Goal: Obtain resource: Download file/media

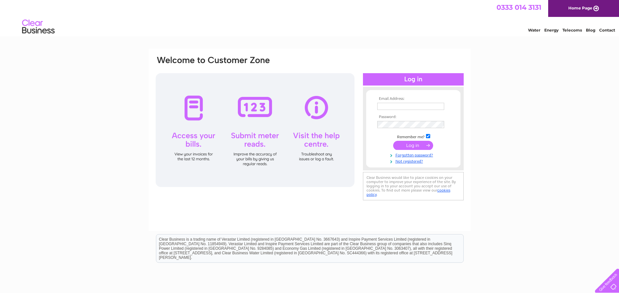
type input "robert.mueller@prmueller.co.uk"
click at [413, 146] on input "submit" at bounding box center [413, 145] width 40 height 9
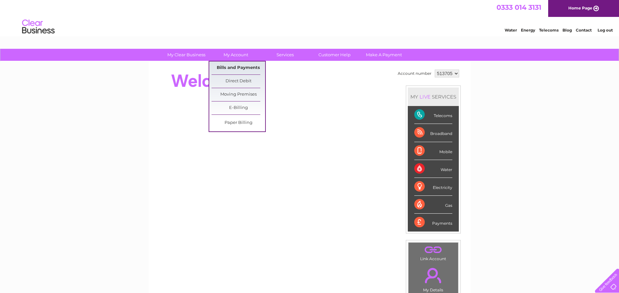
click at [236, 67] on link "Bills and Payments" at bounding box center [238, 67] width 54 height 13
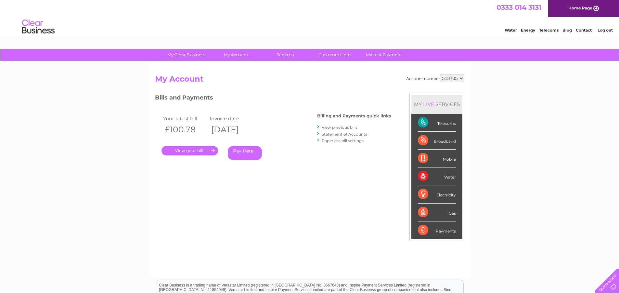
click at [205, 151] on link "." at bounding box center [189, 150] width 57 height 9
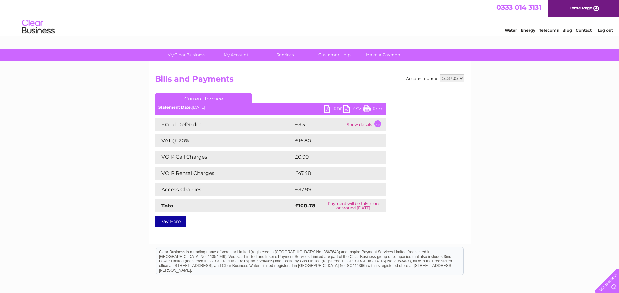
click at [328, 112] on link "PDF" at bounding box center [333, 109] width 19 height 9
click at [328, 111] on link "PDF" at bounding box center [333, 109] width 19 height 9
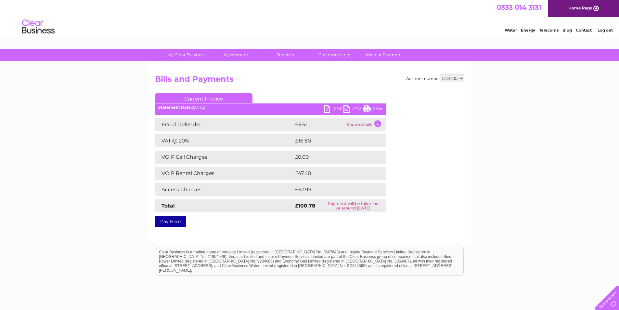
click at [605, 29] on link "Log out" at bounding box center [604, 30] width 15 height 5
